Goal: Task Accomplishment & Management: Use online tool/utility

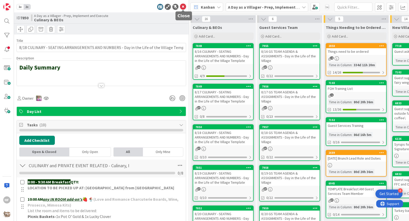
click at [183, 7] on icon at bounding box center [183, 7] width 6 height 6
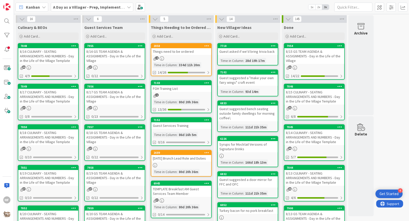
click at [55, 96] on div "8/17 CULINARY - SEATING ARRANGEMENTS AND NUMBERS - Day in the Life of the Villa…" at bounding box center [48, 97] width 60 height 16
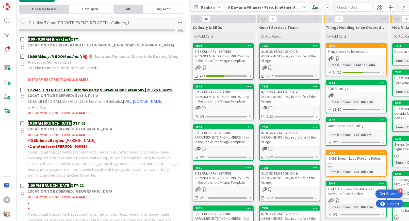
scroll to position [148, 0]
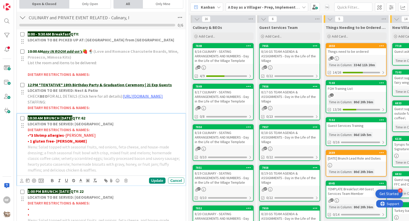
click at [100, 121] on p "10:30 AM BRUNCH [DATE] QTY: 62" at bounding box center [105, 118] width 154 height 6
click at [153, 183] on div "Update" at bounding box center [157, 181] width 16 height 6
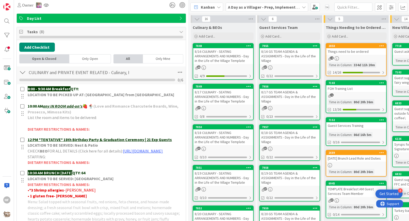
scroll to position [0, 0]
